Goal: Navigation & Orientation: Find specific page/section

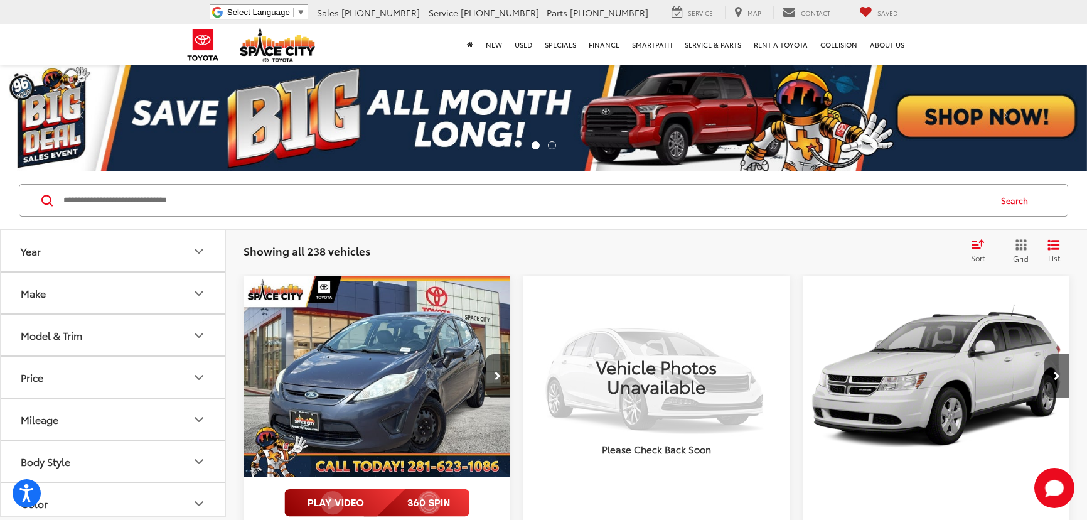
drag, startPoint x: 0, startPoint y: 0, endPoint x: 131, endPoint y: 212, distance: 248.6
click at [131, 212] on input "Search by Make, Model, or Keyword" at bounding box center [525, 200] width 927 height 30
type input "*"
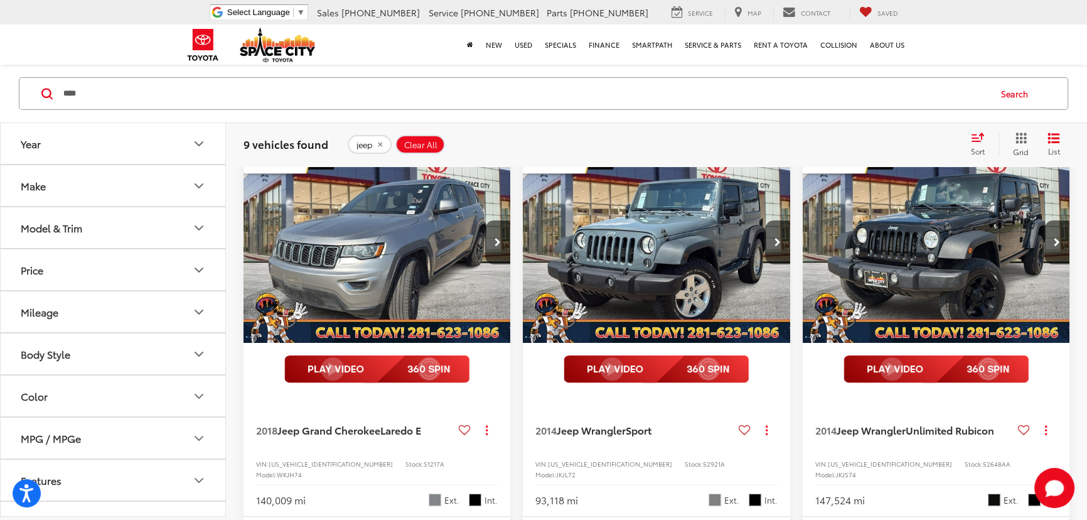
scroll to position [114, 0]
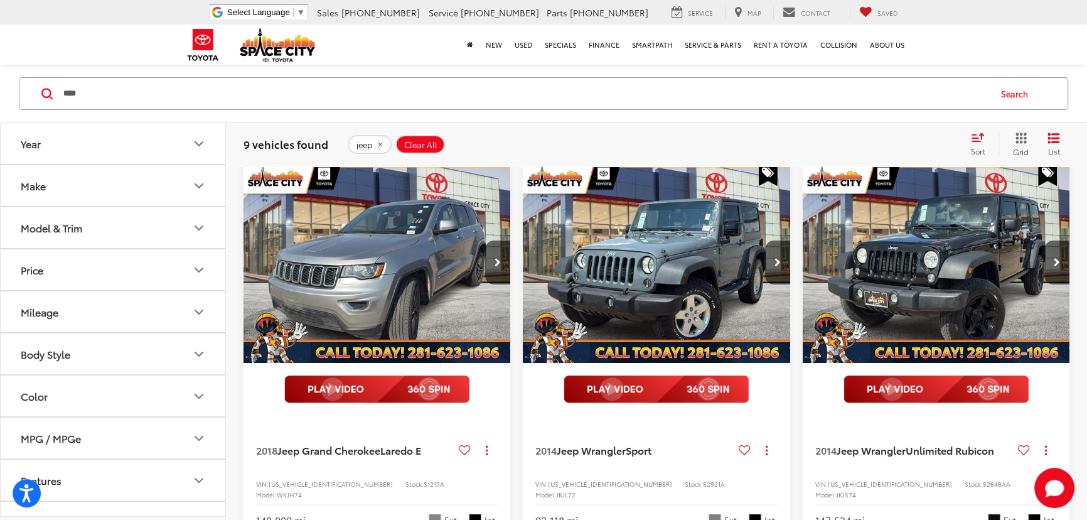
drag, startPoint x: 140, startPoint y: 104, endPoint x: 58, endPoint y: 94, distance: 82.9
click at [0, 0] on form "**** **** jeep jeep wrangler jeep compass jeep with bluetooth® jeep grand chero…" at bounding box center [0, 0] width 0 height 0
type input "******"
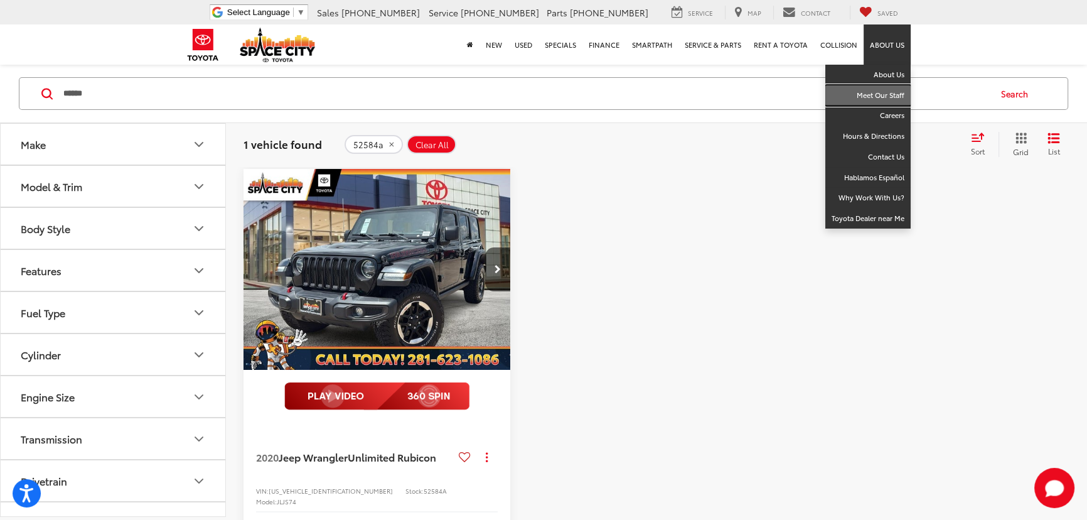
click at [885, 100] on link "Meet Our Staff" at bounding box center [868, 95] width 85 height 21
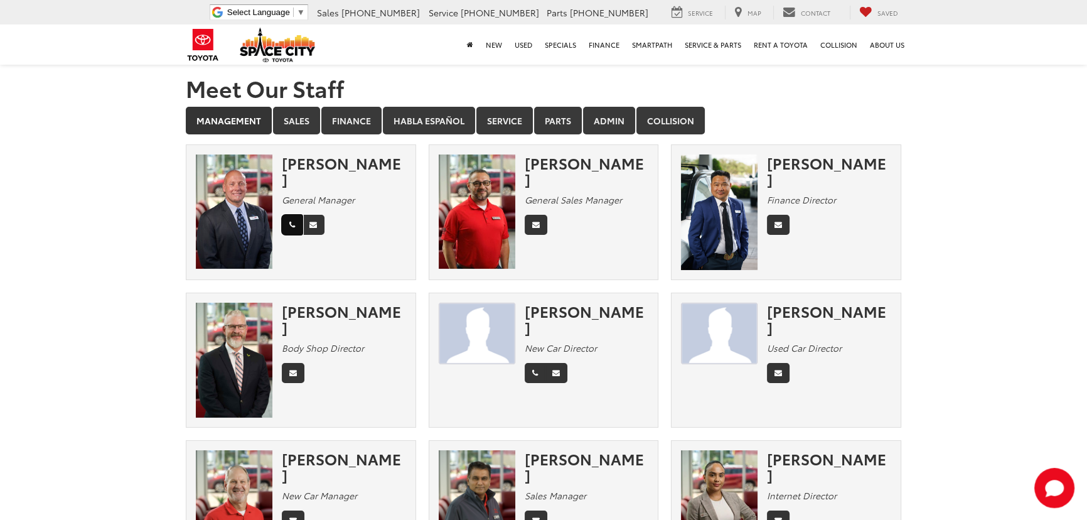
click at [291, 221] on icon "Phone" at bounding box center [292, 225] width 6 height 8
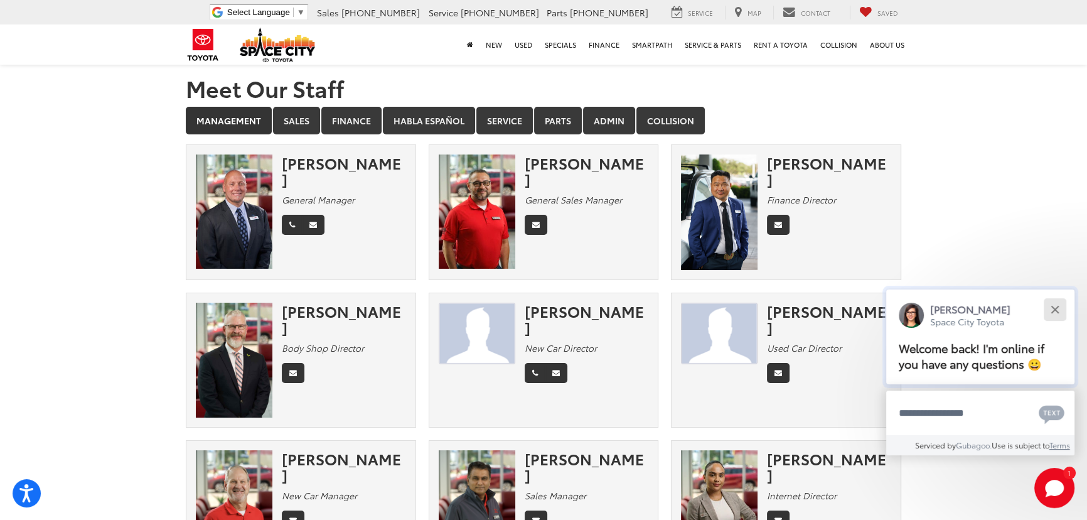
click at [1057, 312] on div "Close" at bounding box center [1055, 309] width 8 height 8
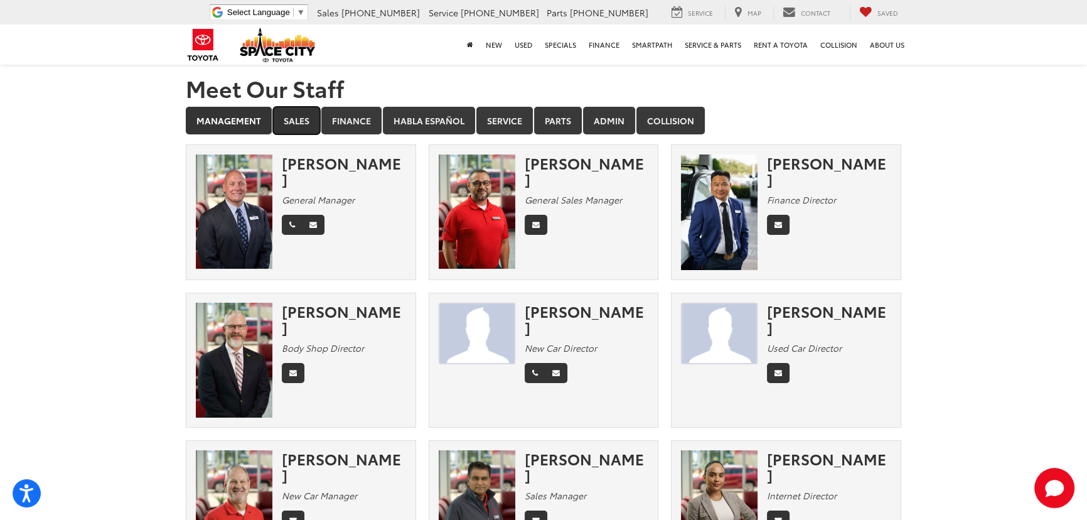
click at [301, 126] on link "Sales" at bounding box center [296, 121] width 47 height 28
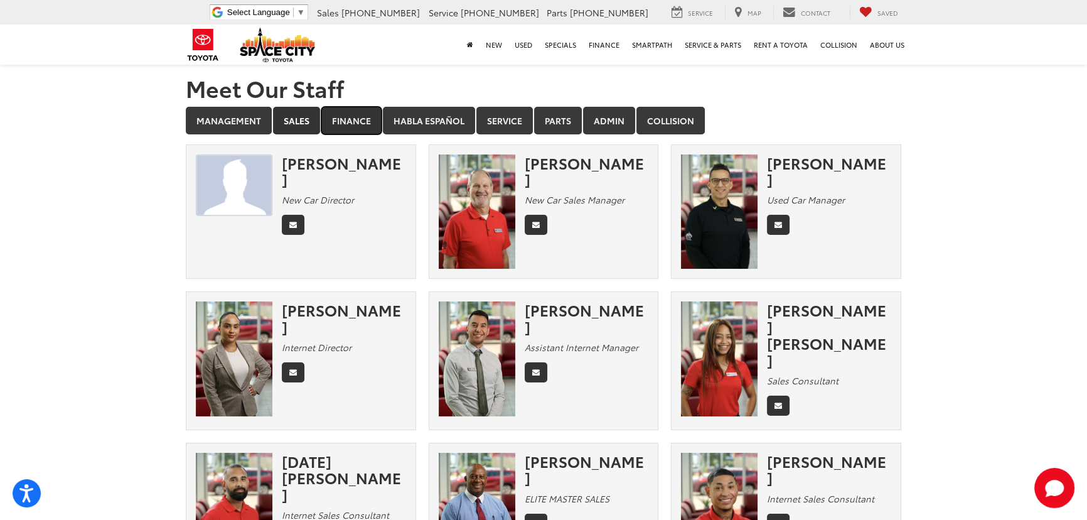
click at [364, 124] on link "Finance" at bounding box center [351, 121] width 60 height 28
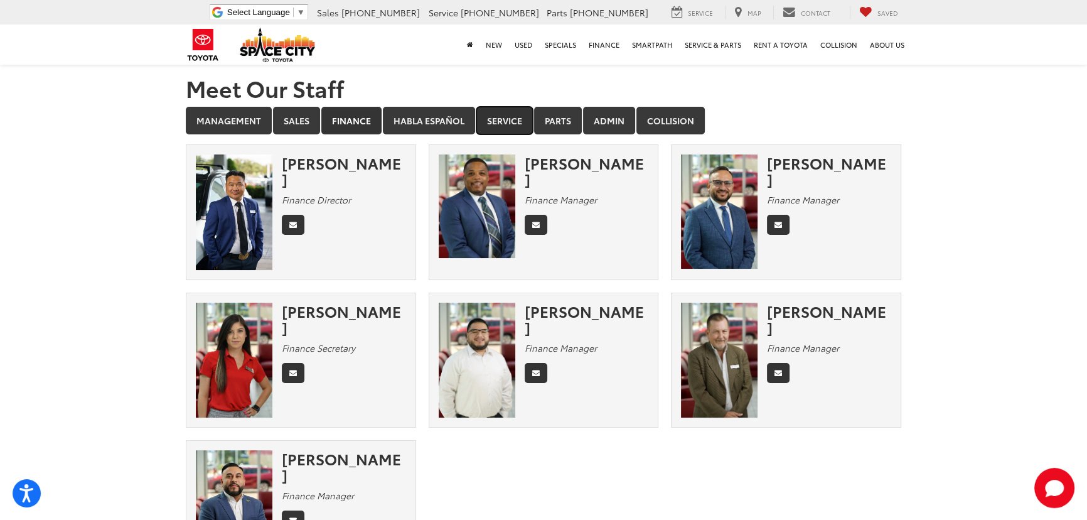
click at [502, 127] on link "Service" at bounding box center [505, 121] width 57 height 28
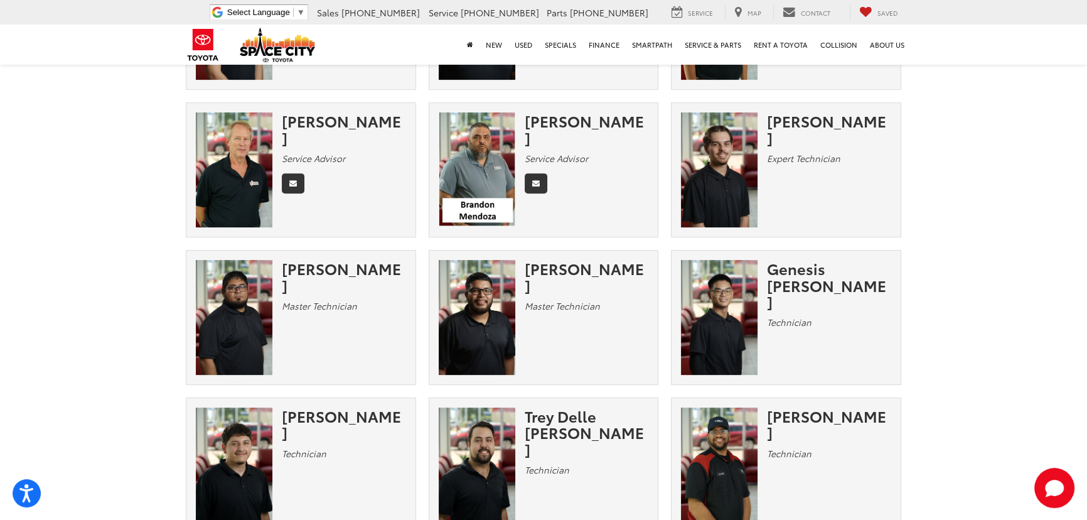
scroll to position [628, 0]
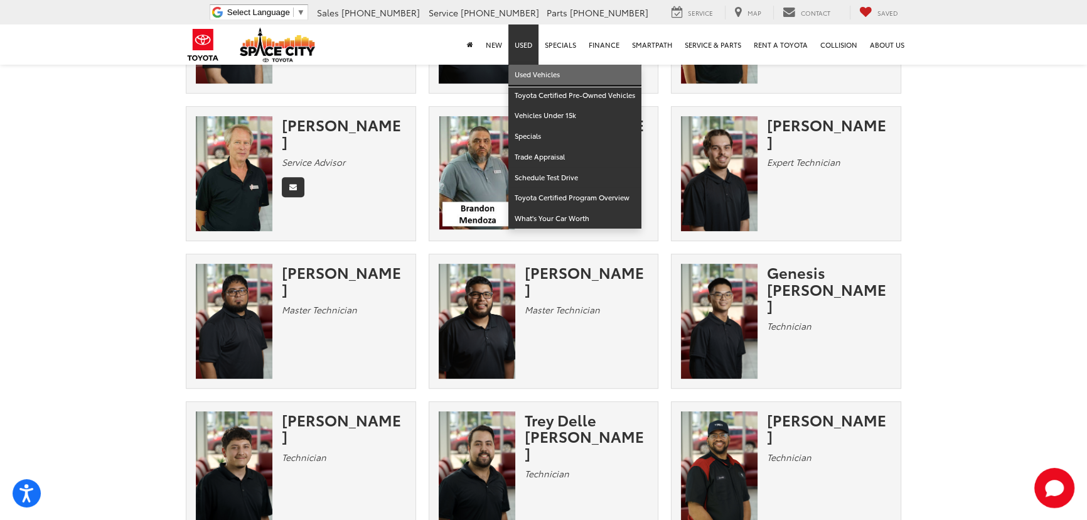
click at [532, 65] on link "Used Vehicles" at bounding box center [575, 75] width 133 height 21
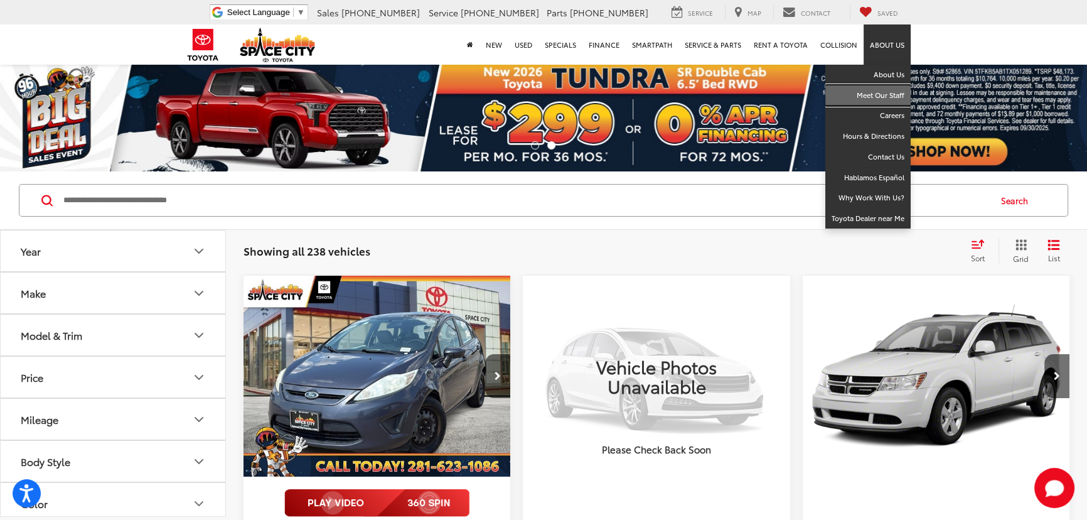
click at [897, 98] on link "Meet Our Staff" at bounding box center [868, 95] width 85 height 21
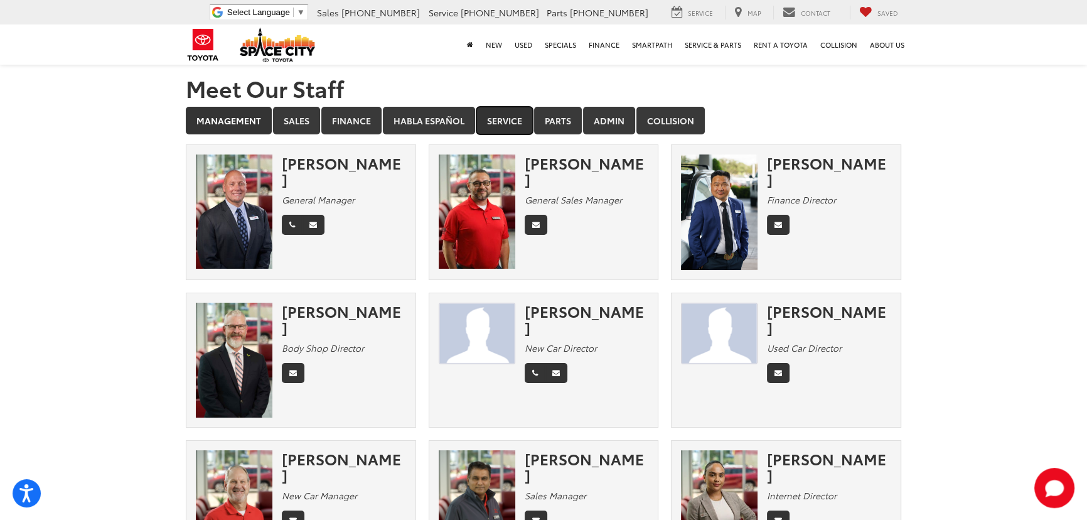
click at [509, 114] on link "Service" at bounding box center [505, 121] width 57 height 28
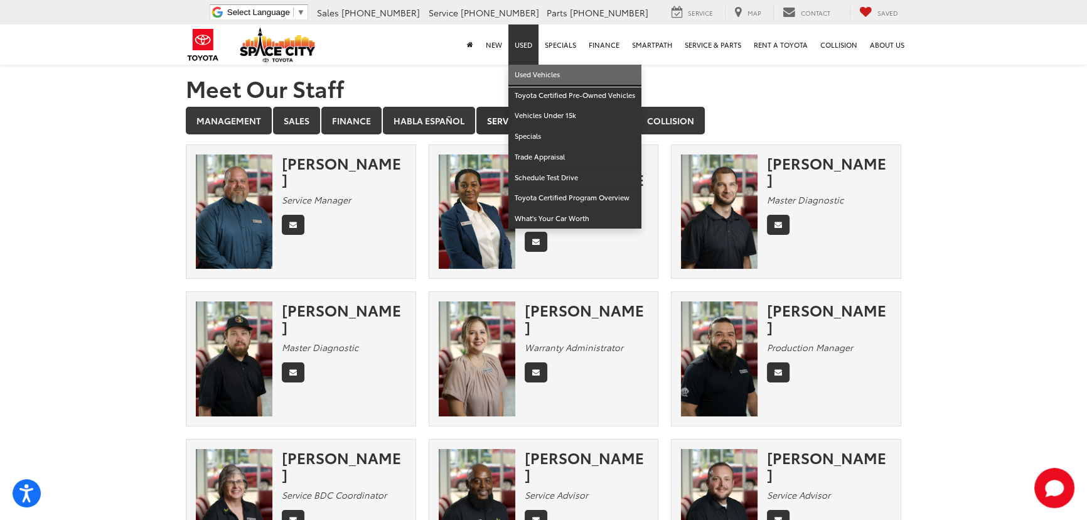
click at [534, 70] on link "Used Vehicles" at bounding box center [575, 75] width 133 height 21
